Goal: Information Seeking & Learning: Learn about a topic

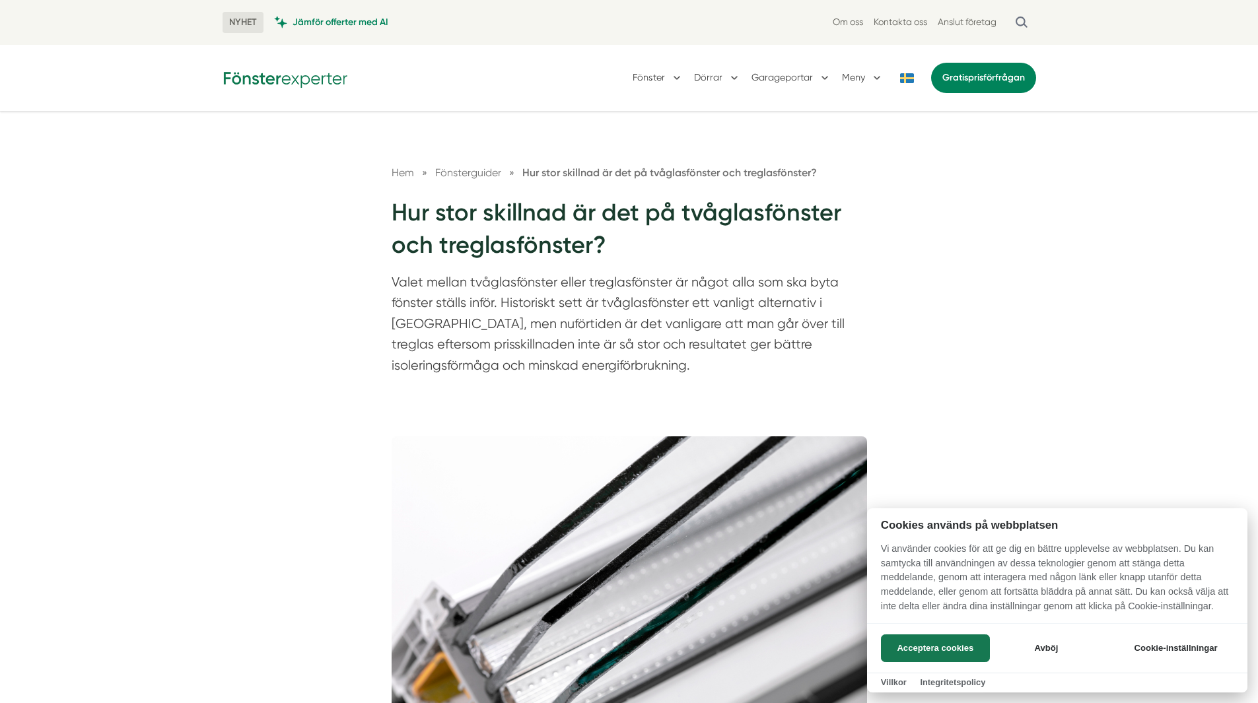
scroll to position [264, 0]
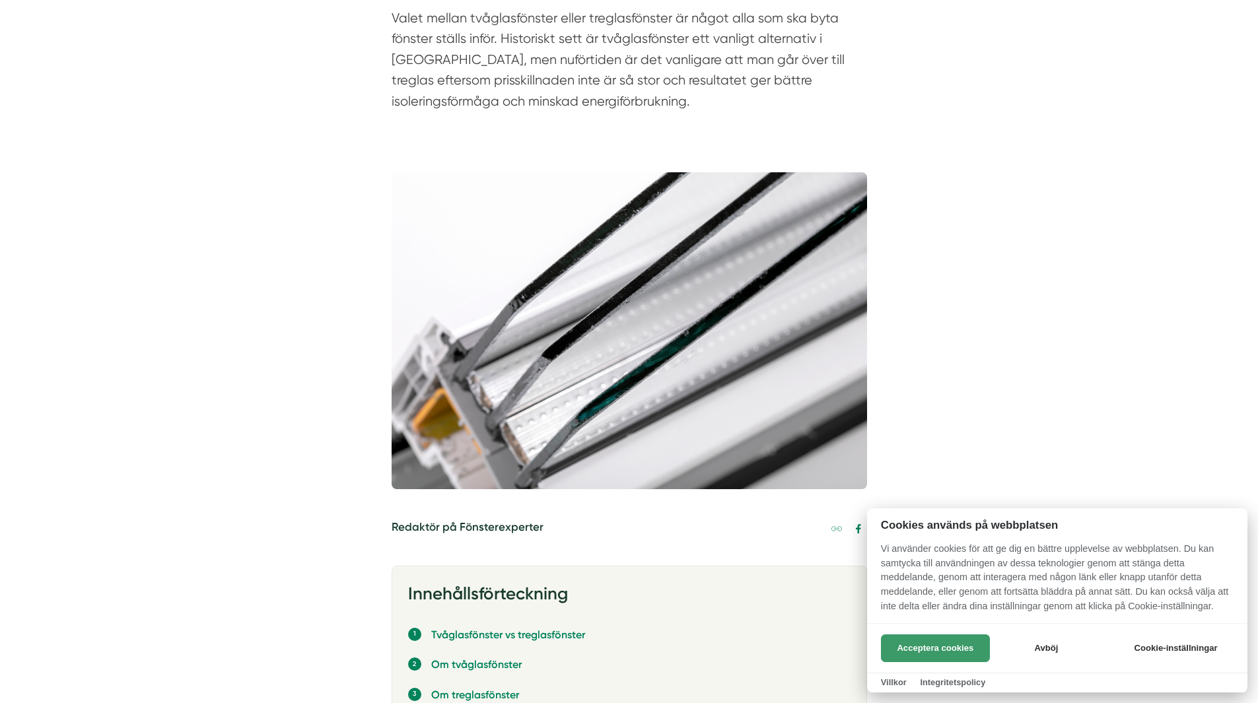
click at [906, 636] on button "Acceptera cookies" at bounding box center [935, 648] width 109 height 28
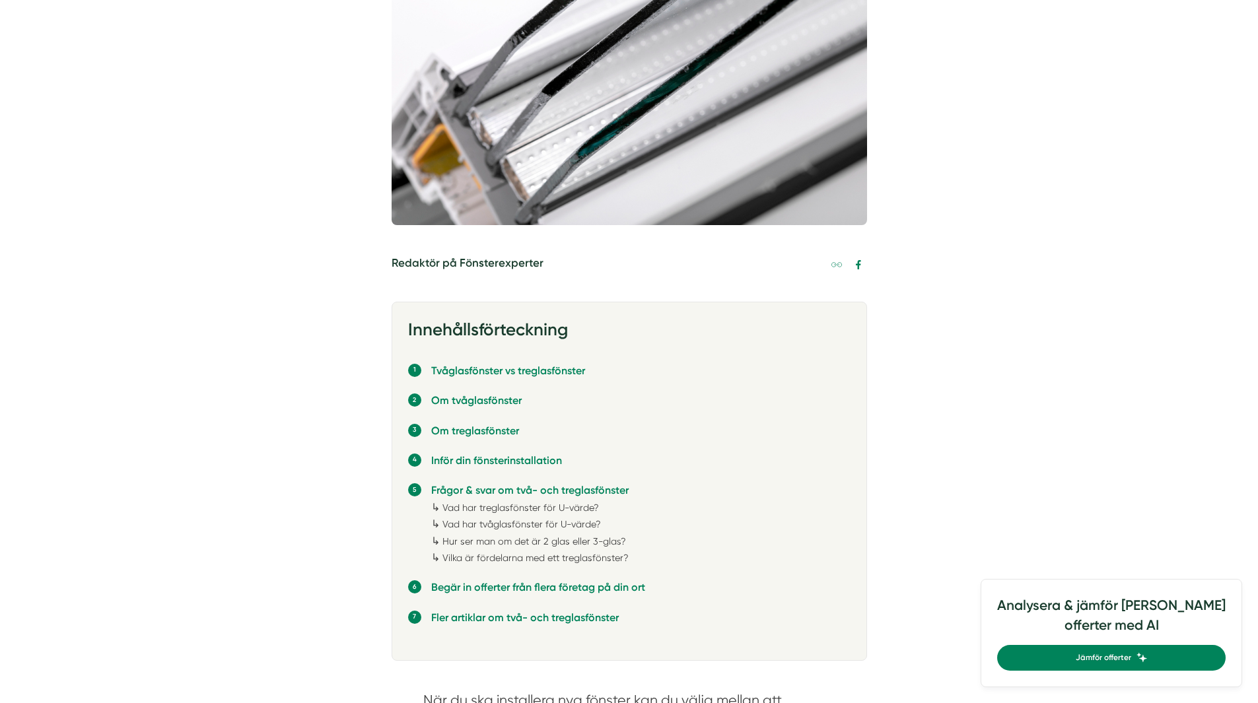
scroll to position [858, 0]
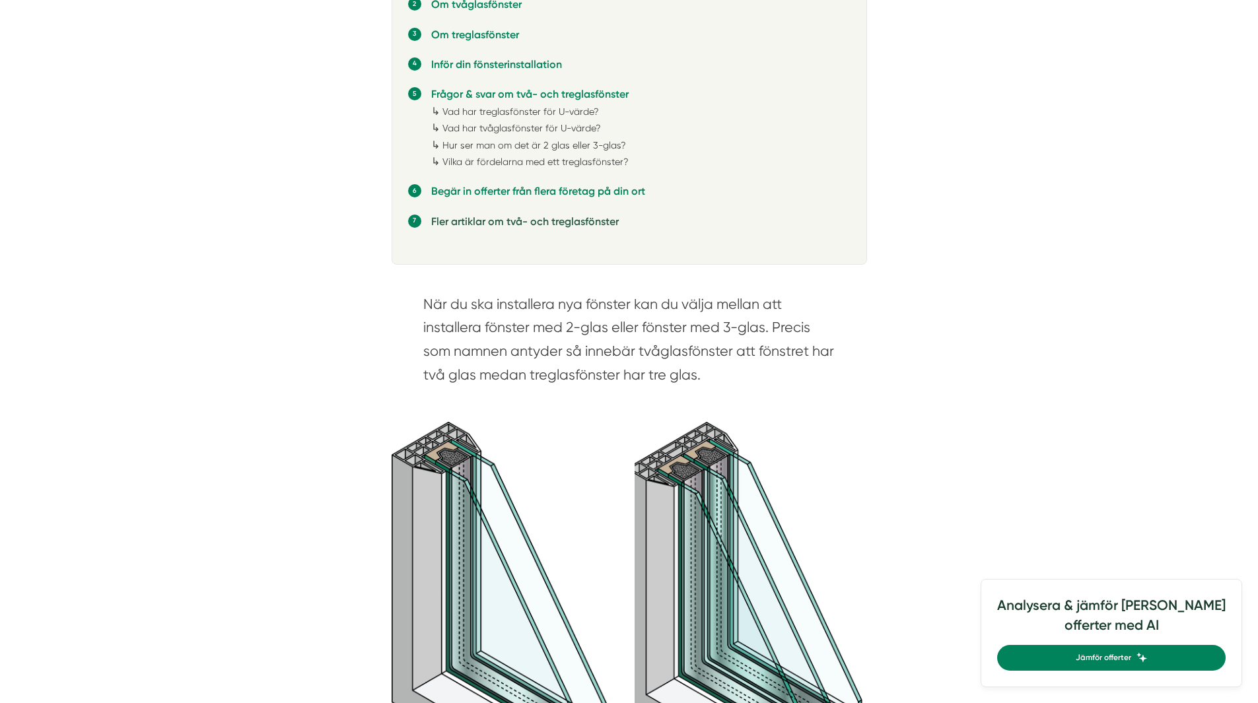
click at [510, 224] on link "Fler artiklar om två- och treglasfönster" at bounding box center [524, 221] width 187 height 13
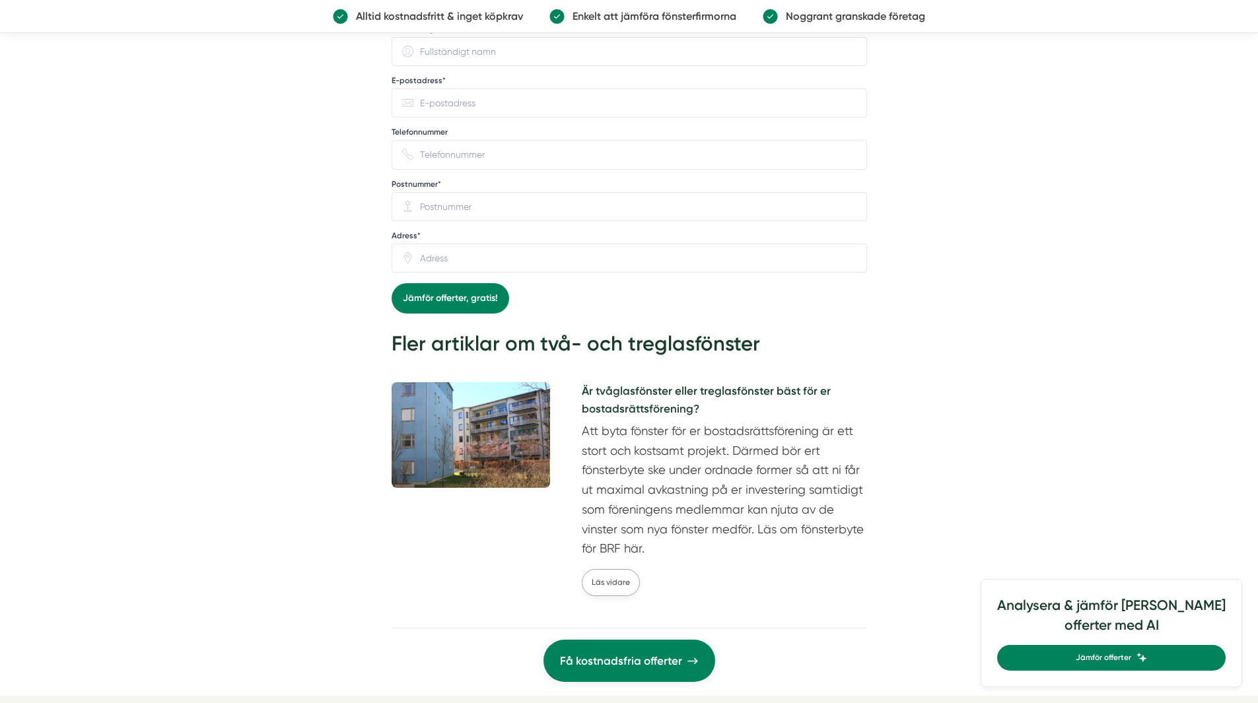
scroll to position [4473, 0]
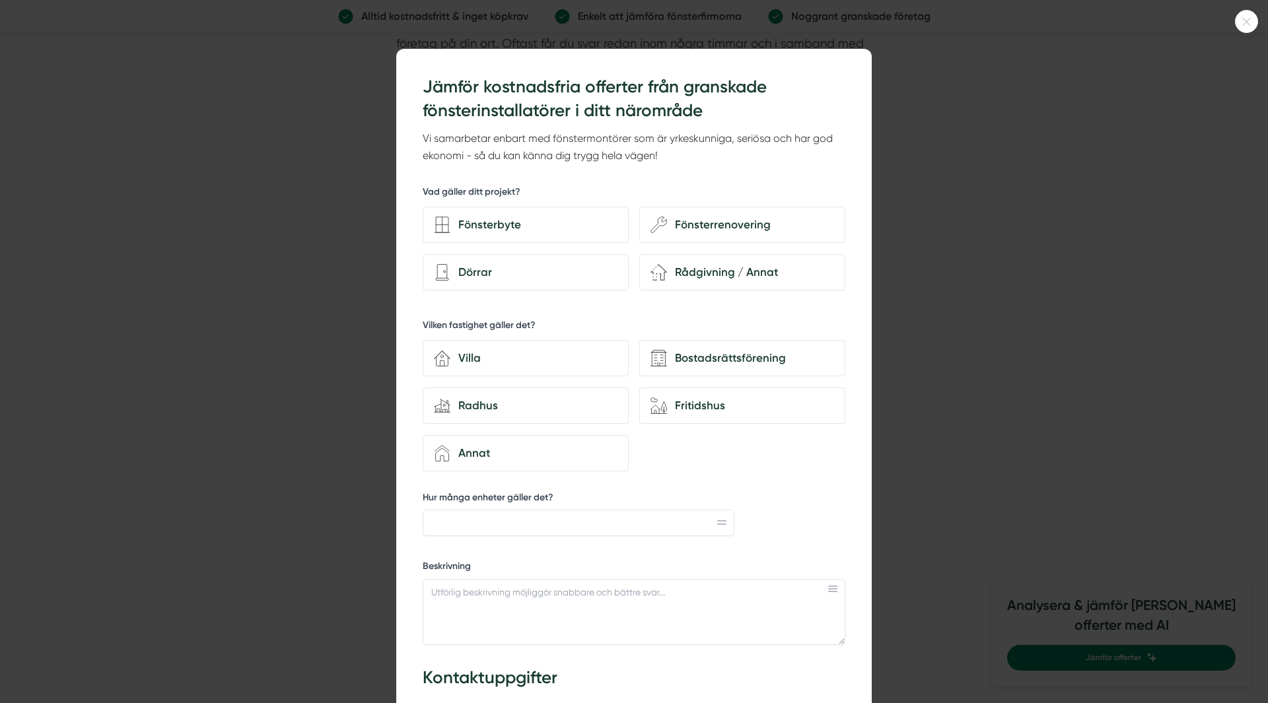
click at [1250, 25] on icon at bounding box center [1246, 22] width 22 height 8
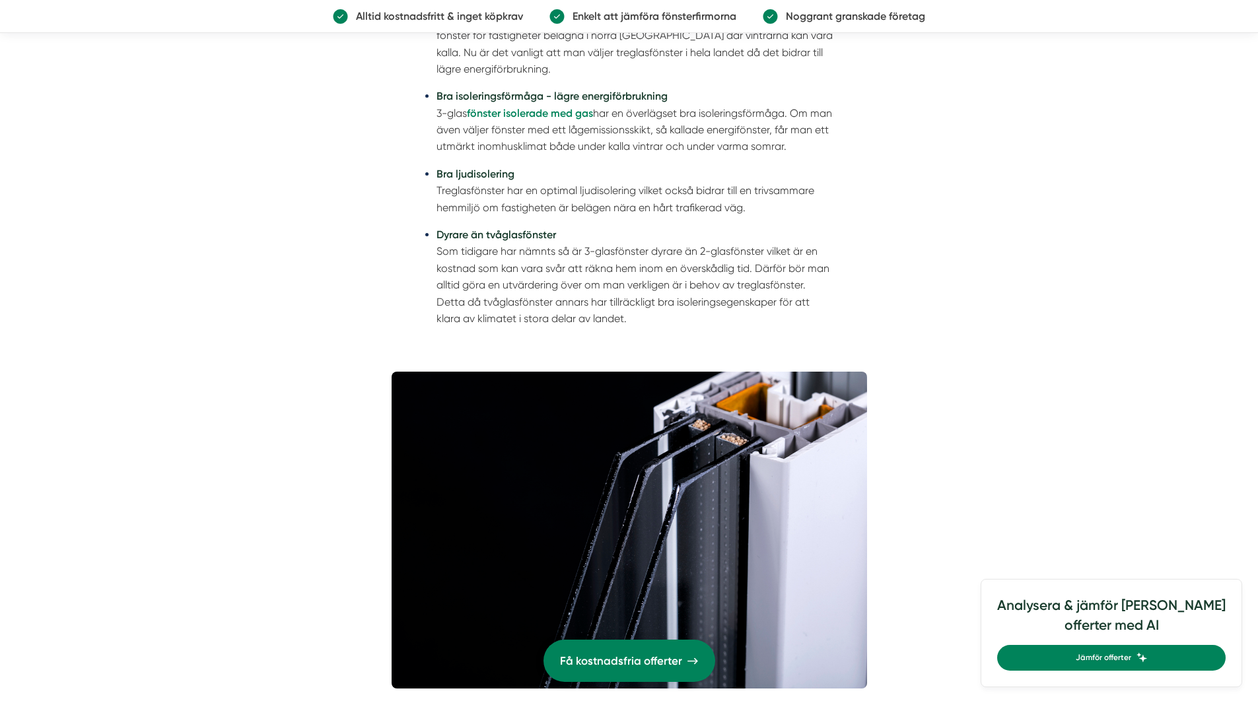
scroll to position [3021, 0]
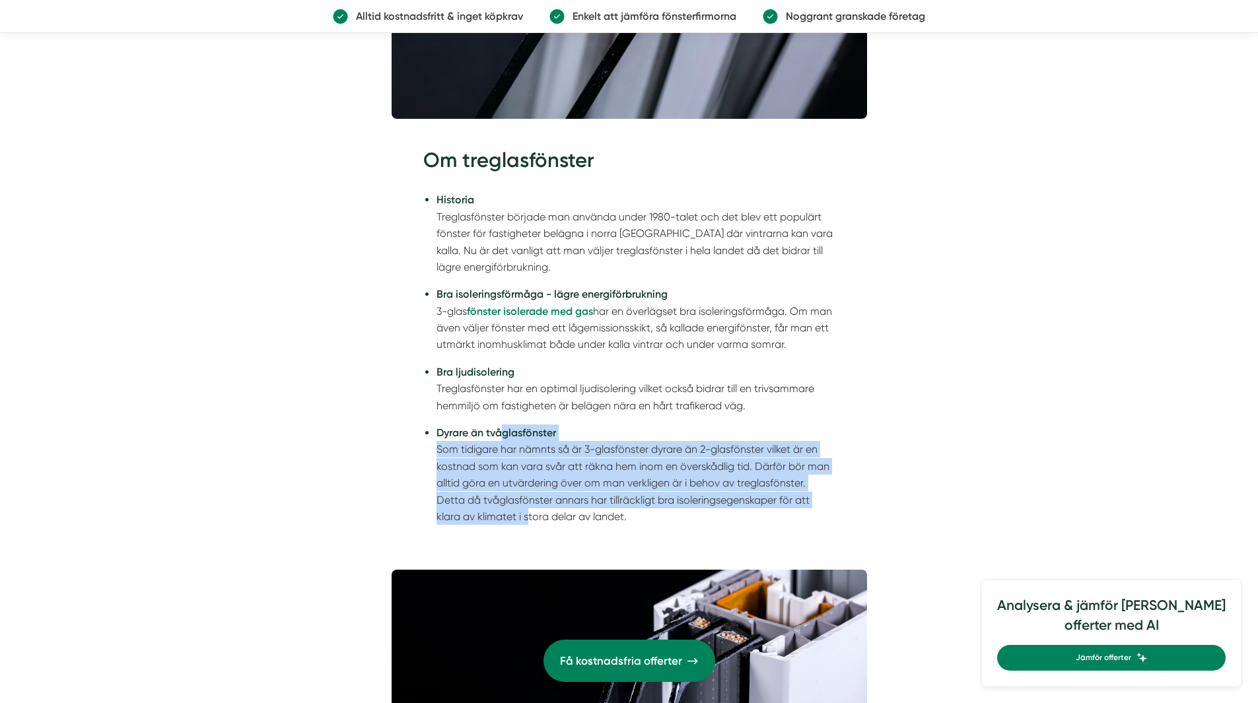
drag, startPoint x: 527, startPoint y: 513, endPoint x: 505, endPoint y: 440, distance: 76.6
click at [505, 440] on li "Dyrare än tvåglasfönster Som tidigare har nämnts så är 3-glasfönster dyrare än …" at bounding box center [635, 474] width 399 height 100
click at [511, 452] on li "Dyrare än tvåglasfönster Som tidigare har nämnts så är 3-glasfönster dyrare än …" at bounding box center [635, 474] width 399 height 100
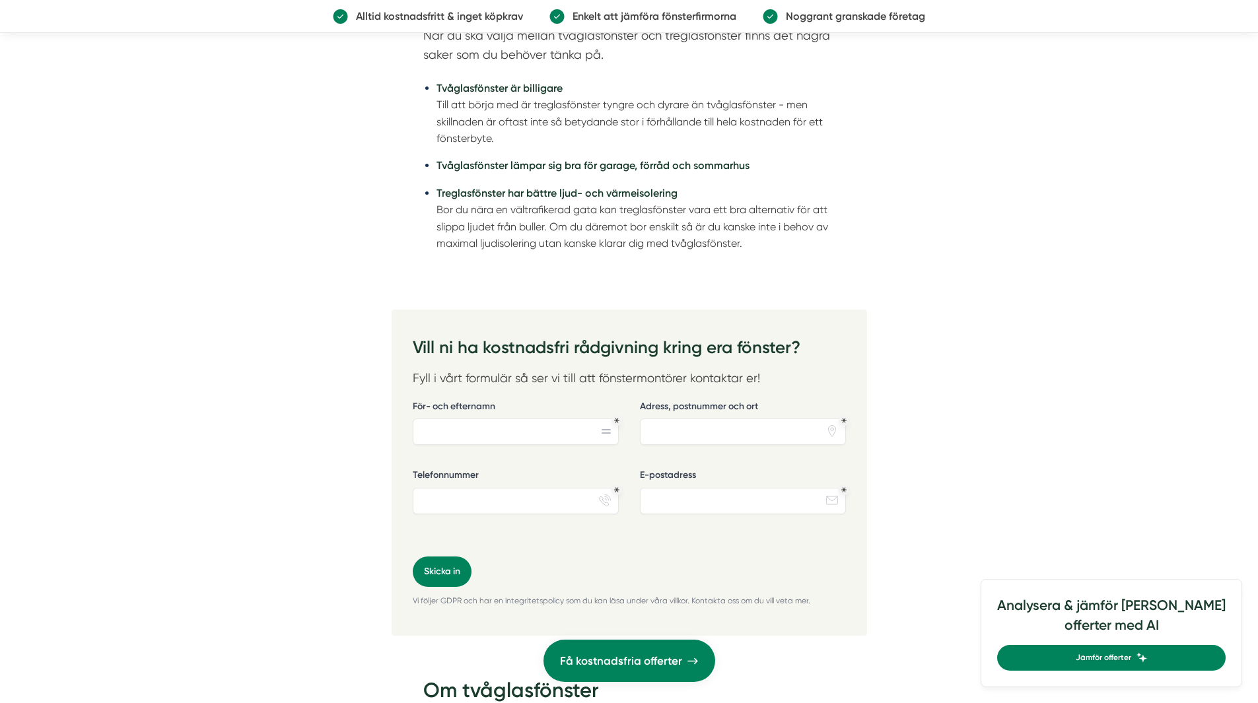
scroll to position [1503, 0]
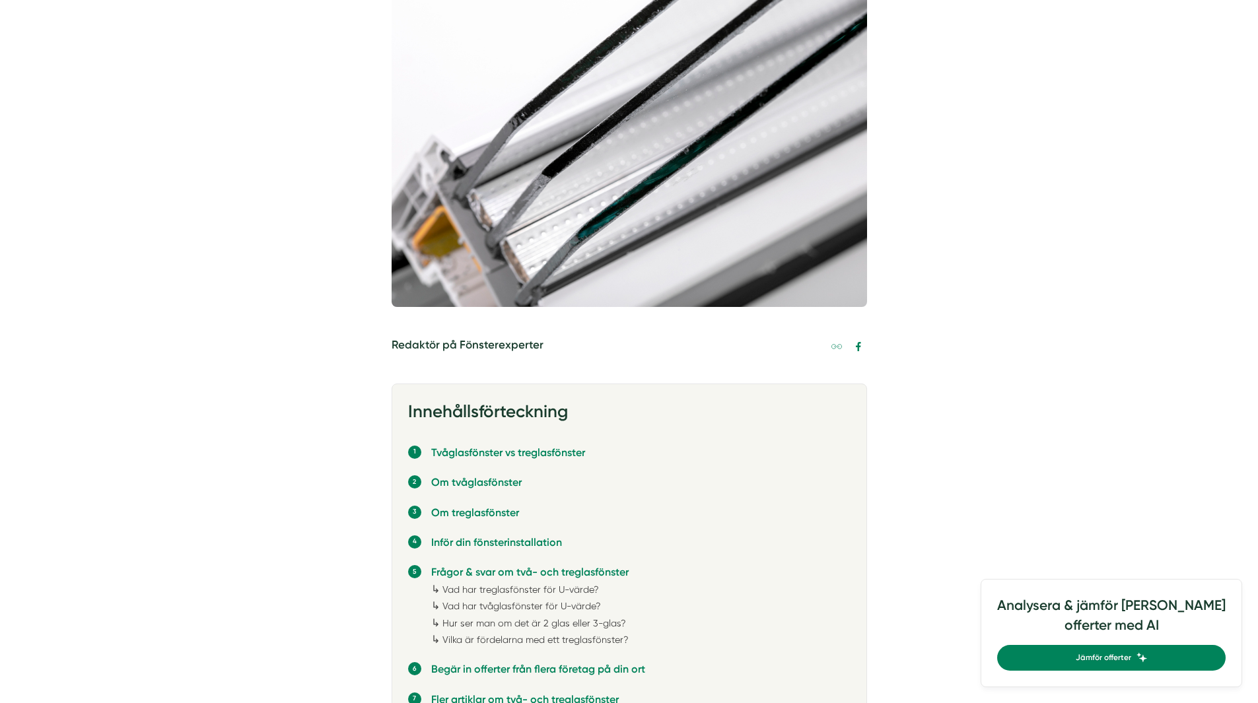
scroll to position [924, 0]
